Goal: Obtain resource: Download file/media

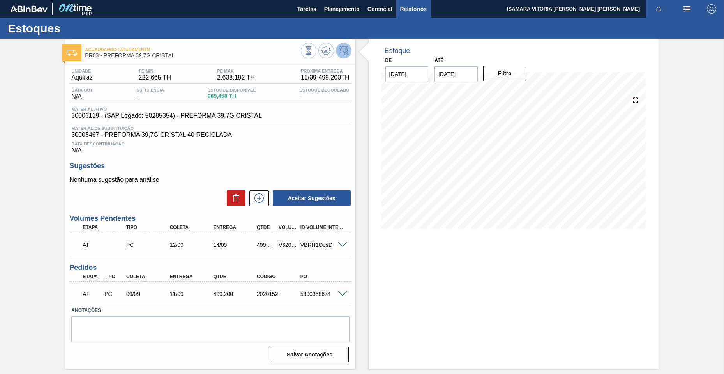
click at [403, 9] on span "Relatórios" at bounding box center [413, 8] width 27 height 9
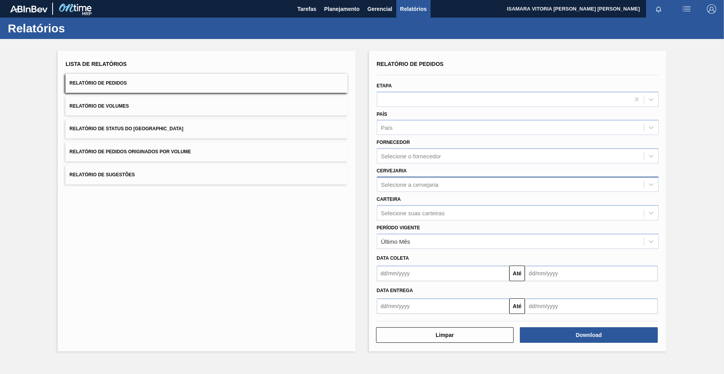
click at [447, 186] on div "Selecione a cervejaria" at bounding box center [510, 184] width 267 height 11
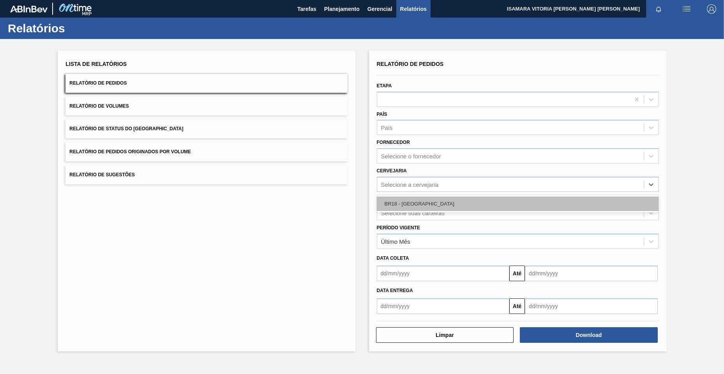
click at [440, 210] on div "BR18 - [GEOGRAPHIC_DATA]" at bounding box center [518, 203] width 282 height 14
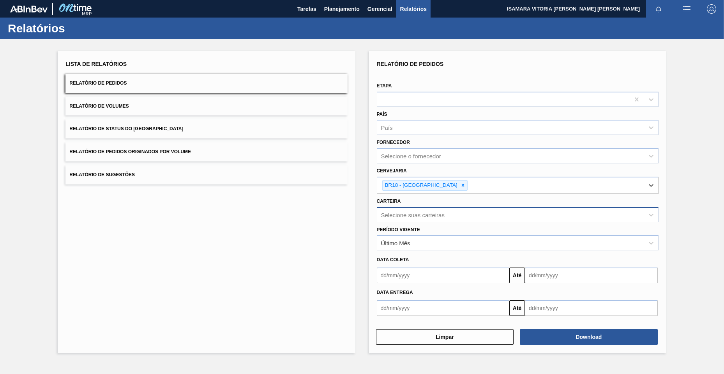
click at [444, 216] on div "Selecione suas carteiras" at bounding box center [413, 214] width 64 height 7
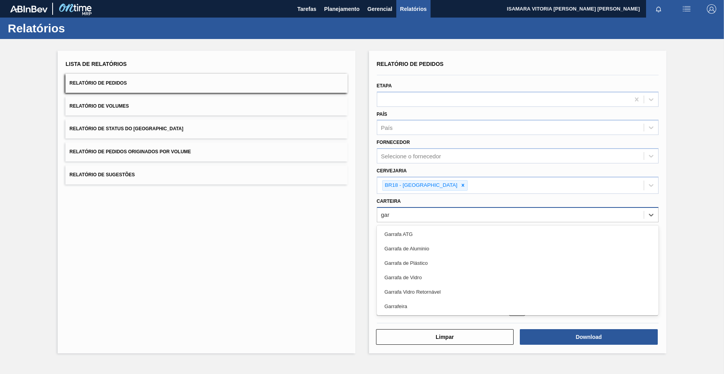
type input "garr"
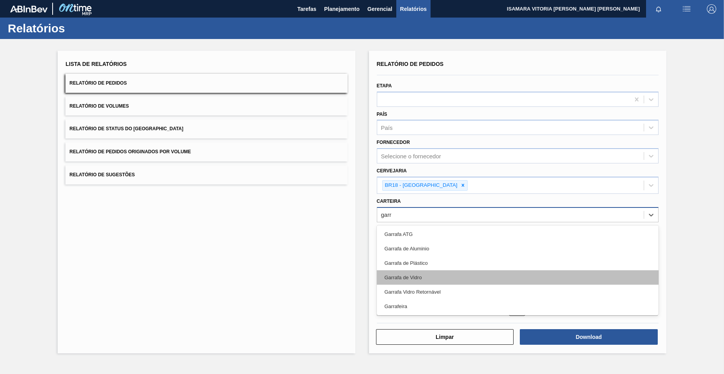
click at [437, 276] on div "Garrafa de Vidro" at bounding box center [518, 277] width 282 height 14
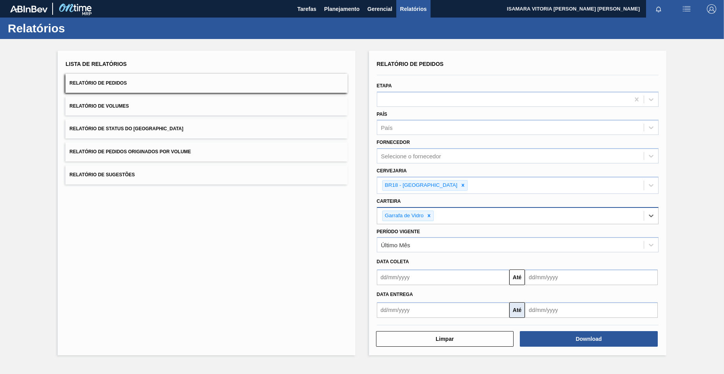
click at [514, 314] on button "Até" at bounding box center [517, 310] width 16 height 16
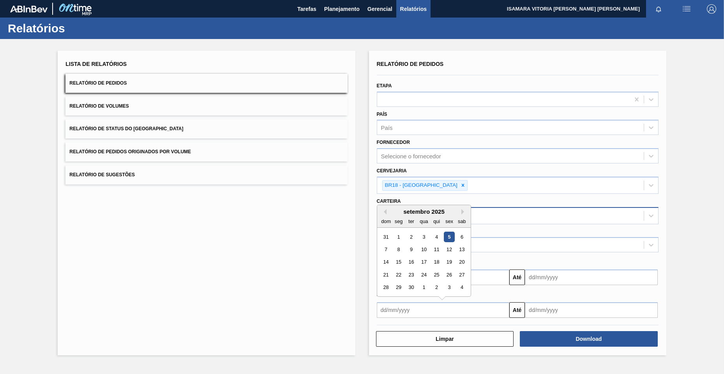
click at [466, 306] on input "text" at bounding box center [443, 310] width 133 height 16
click at [448, 236] on div "5" at bounding box center [449, 236] width 11 height 11
type input "[DATE]"
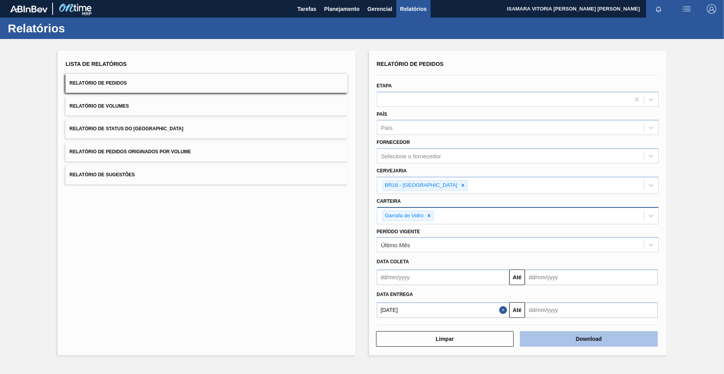
click at [560, 340] on button "Download" at bounding box center [589, 339] width 138 height 16
